Goal: Find specific fact: Find contact information

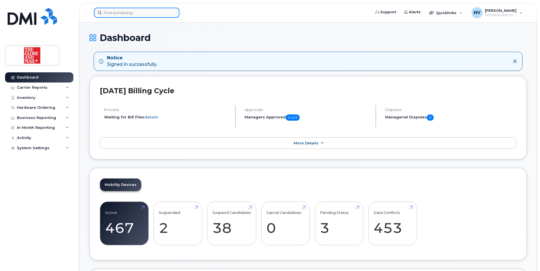
click at [136, 15] on input at bounding box center [136, 13] width 85 height 10
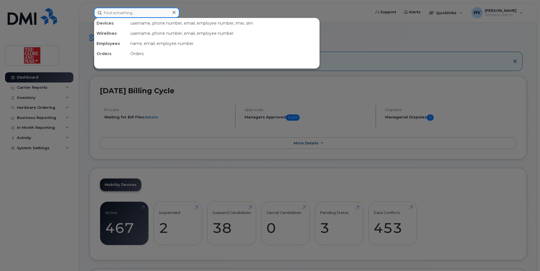
paste input "RGilroy"
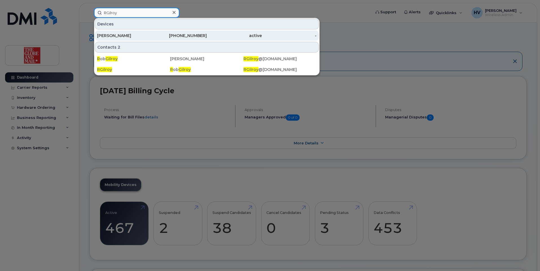
type input "RGilroy"
click at [114, 35] on div "[PERSON_NAME]" at bounding box center [124, 36] width 55 height 6
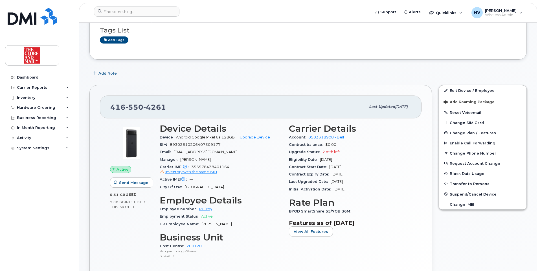
scroll to position [56, 0]
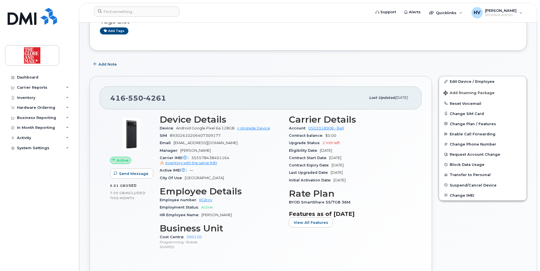
drag, startPoint x: 320, startPoint y: 150, endPoint x: 345, endPoint y: 149, distance: 24.3
click at [345, 149] on div "Eligibility Date Oct 28, 2025" at bounding box center [350, 150] width 122 height 7
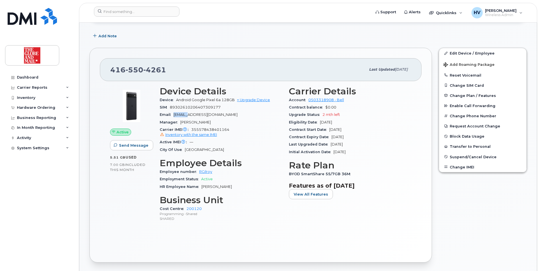
drag, startPoint x: 175, startPoint y: 113, endPoint x: 187, endPoint y: 115, distance: 11.7
click at [187, 115] on span "RGilroy@globeandmail.com" at bounding box center [206, 114] width 64 height 4
copy span "RGilroy"
